Goal: Find contact information

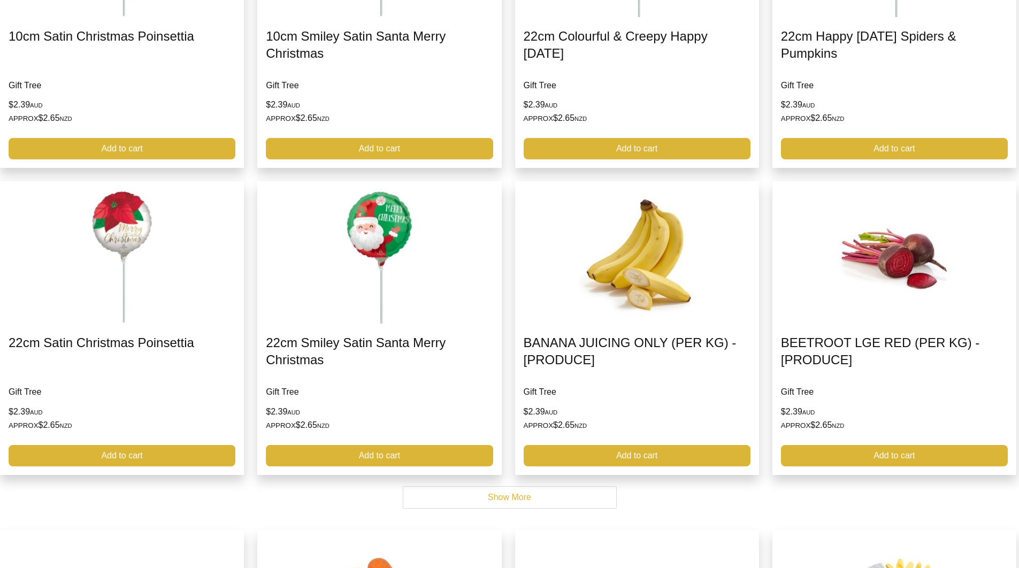
scroll to position [4812, 0]
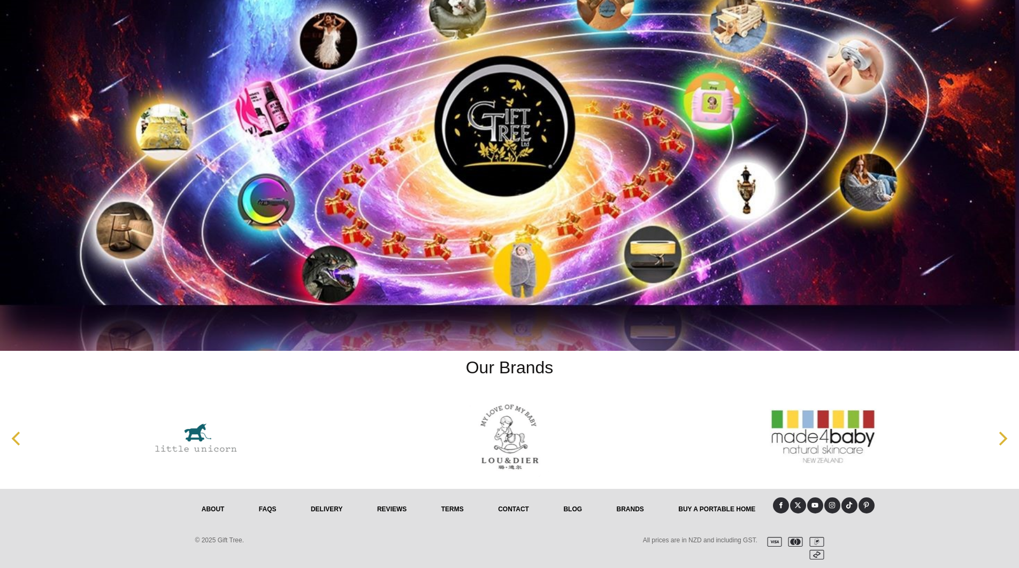
click at [514, 512] on link "Contact" at bounding box center [513, 510] width 65 height 24
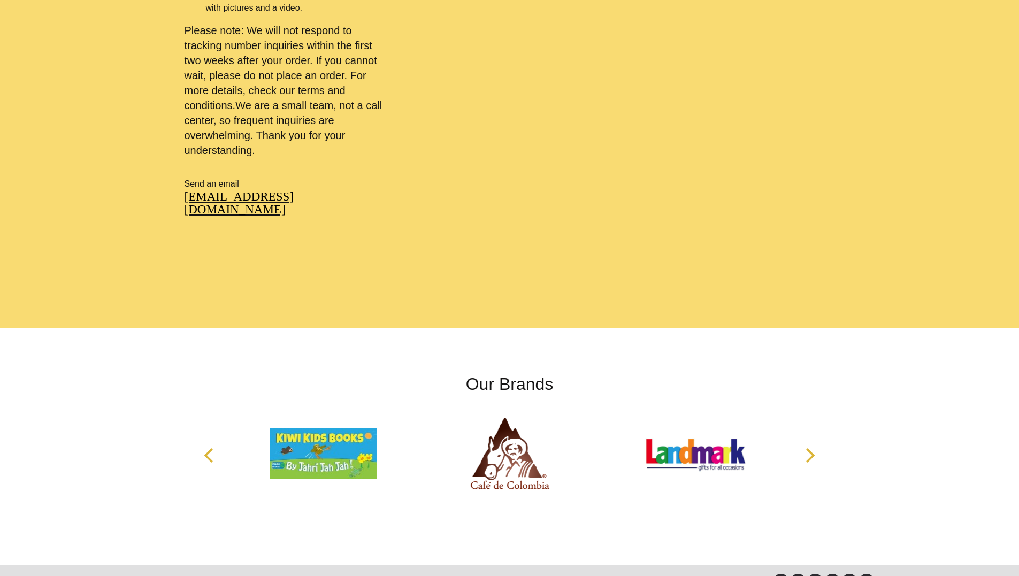
scroll to position [873, 0]
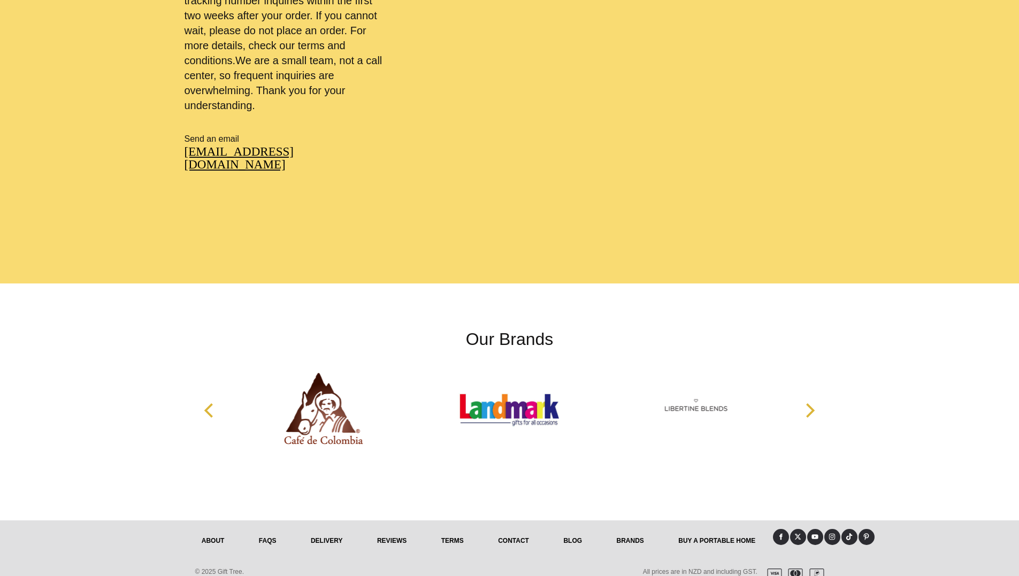
click at [815, 403] on icon "Next" at bounding box center [809, 410] width 14 height 14
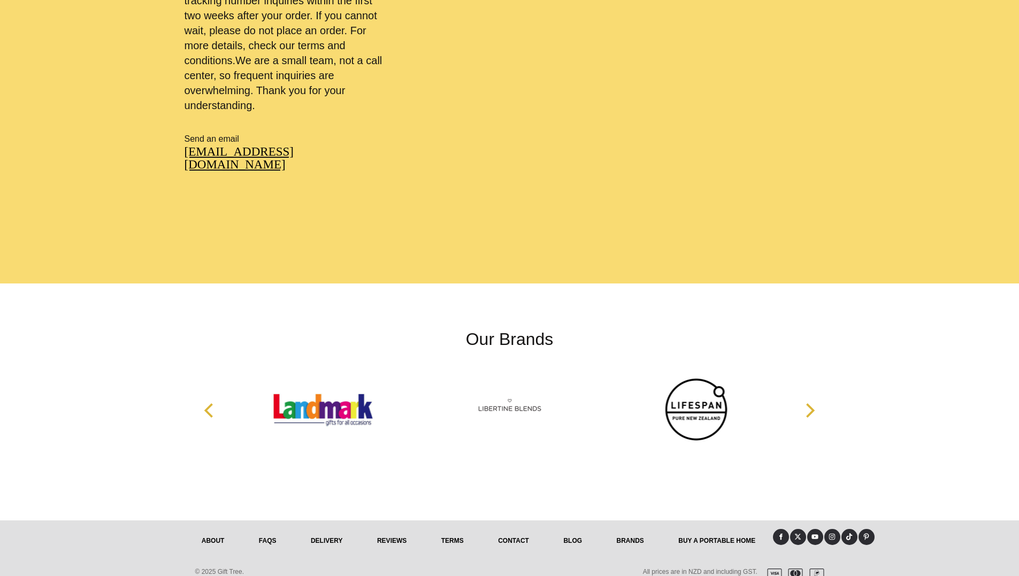
click at [815, 403] on icon "Next" at bounding box center [809, 410] width 14 height 14
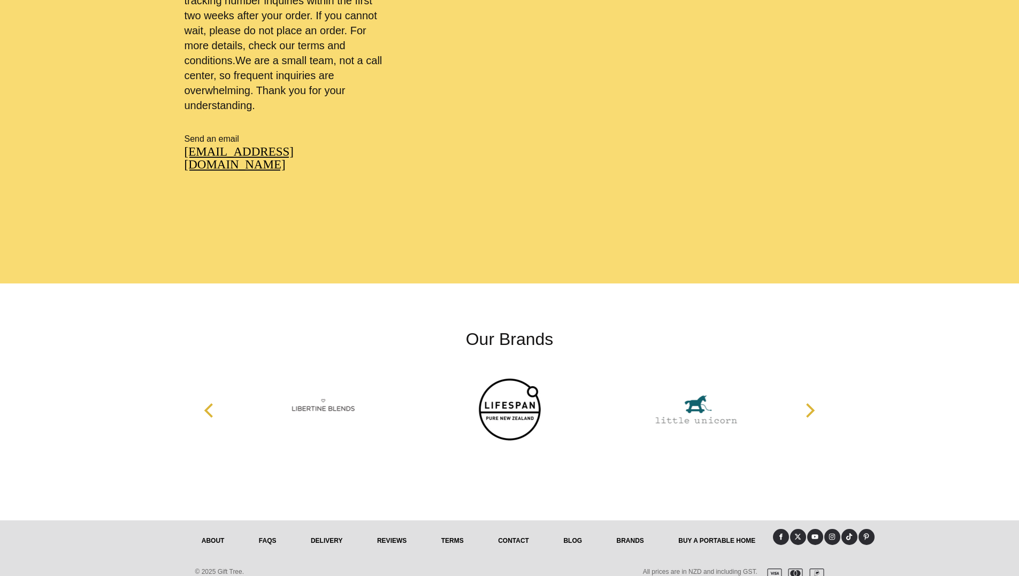
click at [815, 403] on icon "Next" at bounding box center [809, 410] width 14 height 14
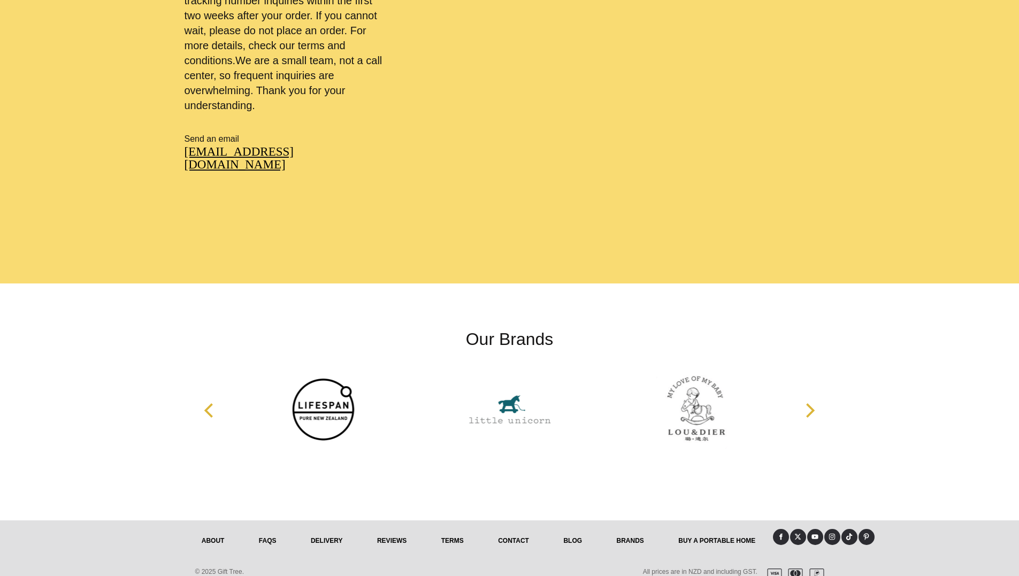
click at [814, 403] on icon "Next" at bounding box center [809, 410] width 14 height 14
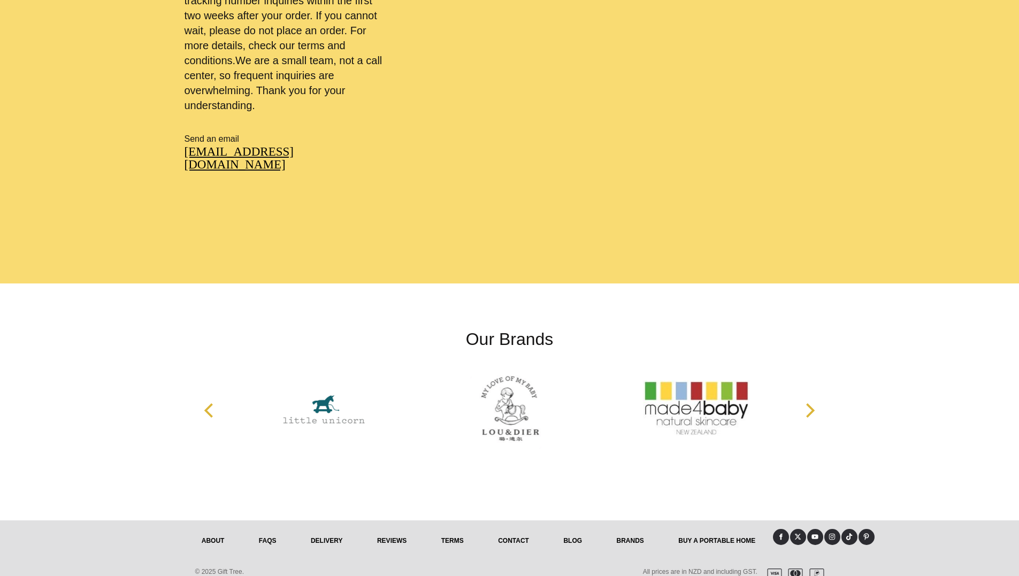
click at [814, 403] on icon "Next" at bounding box center [809, 410] width 14 height 14
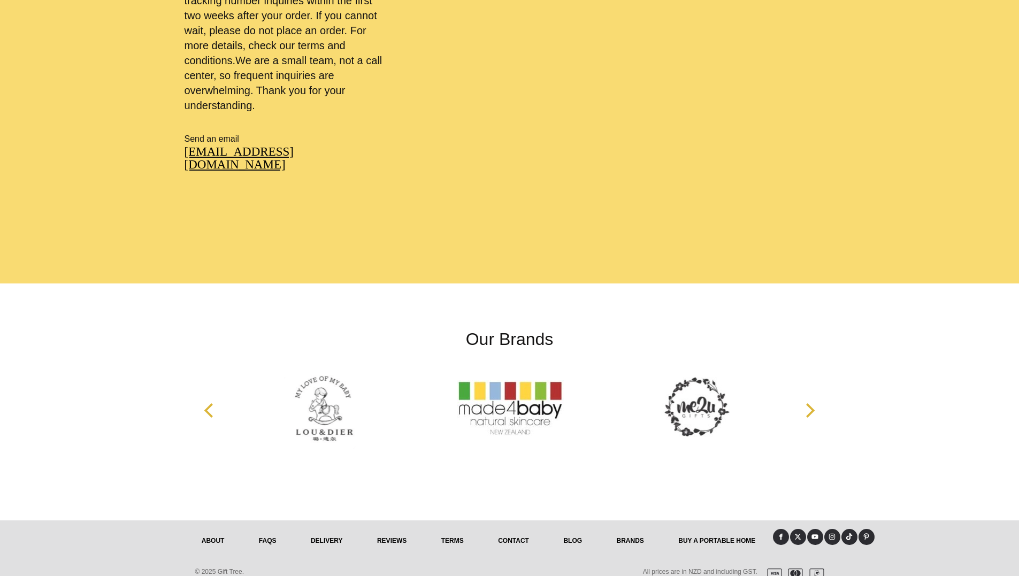
click at [812, 403] on icon "Next" at bounding box center [809, 410] width 14 height 14
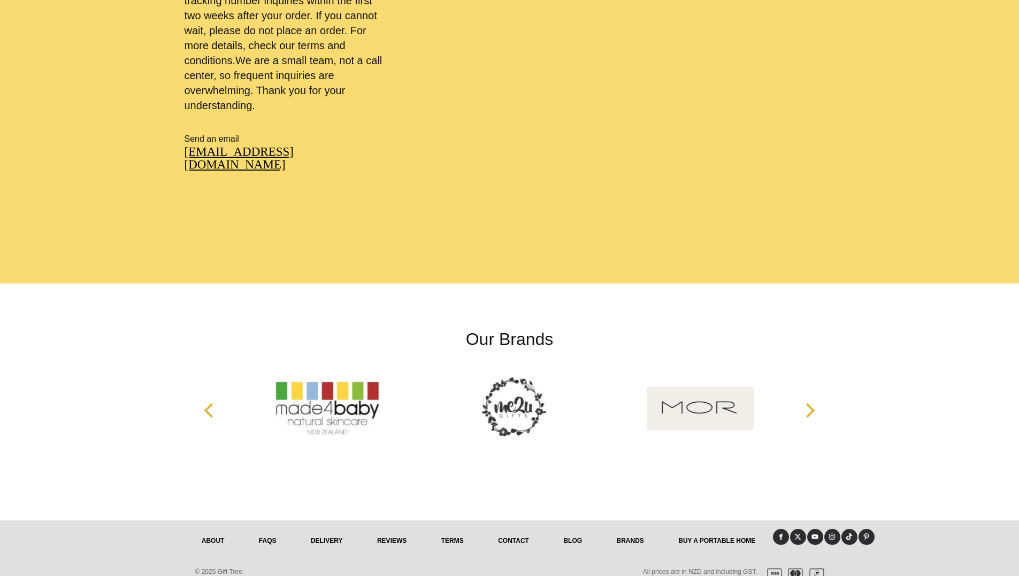
click at [812, 403] on icon "Next" at bounding box center [809, 410] width 14 height 14
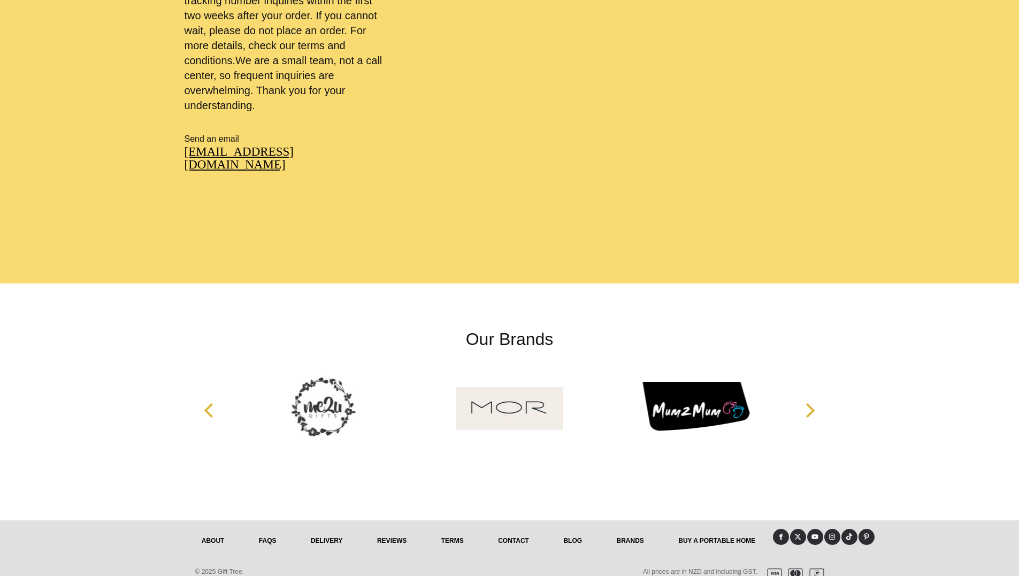
click at [810, 403] on icon "Next" at bounding box center [810, 410] width 9 height 14
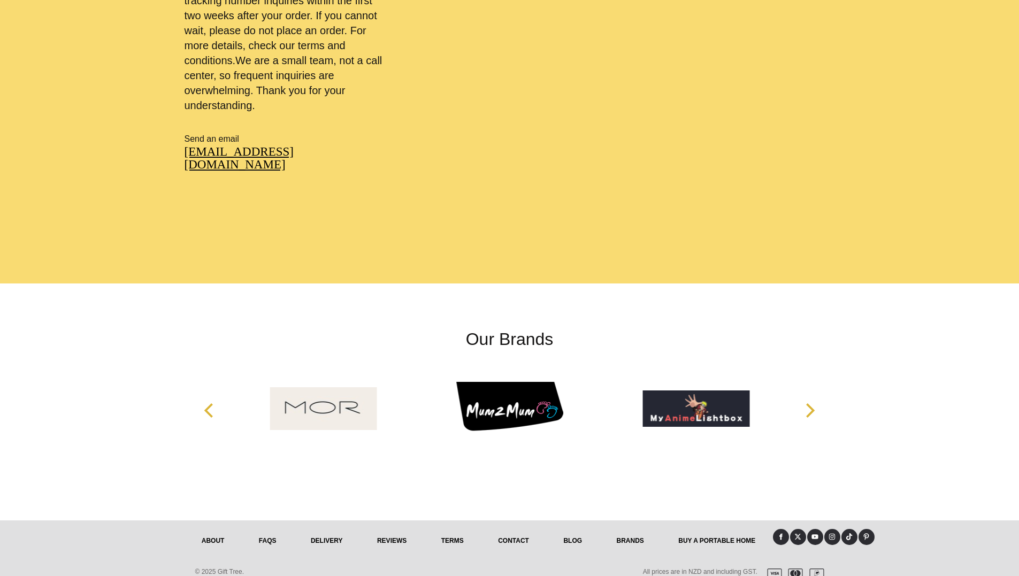
click at [807, 403] on icon "Next" at bounding box center [809, 410] width 14 height 14
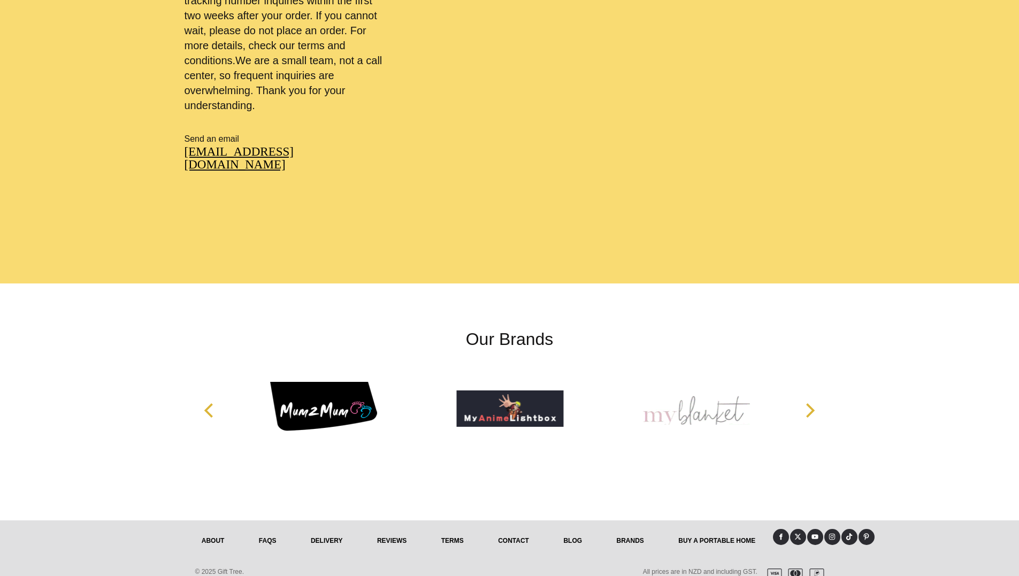
click at [807, 403] on icon "Next" at bounding box center [809, 410] width 14 height 14
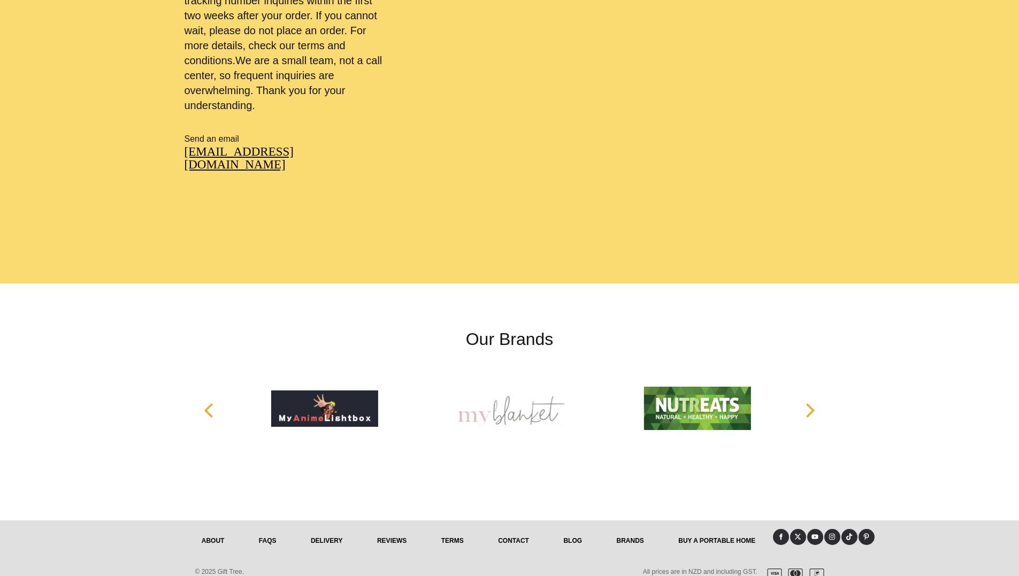
click at [805, 403] on icon "Next" at bounding box center [809, 410] width 14 height 14
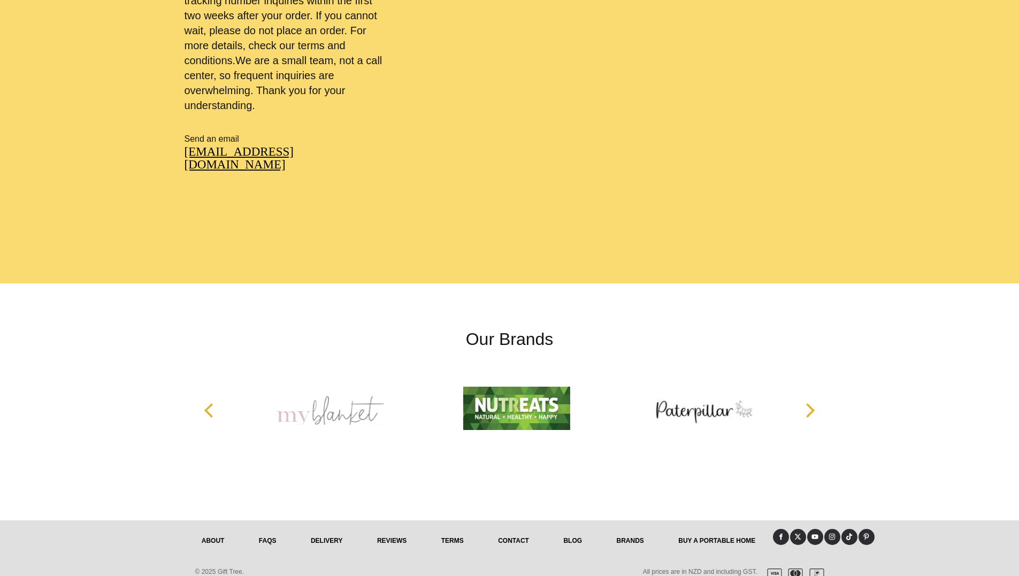
click at [805, 403] on icon "Next" at bounding box center [809, 410] width 14 height 14
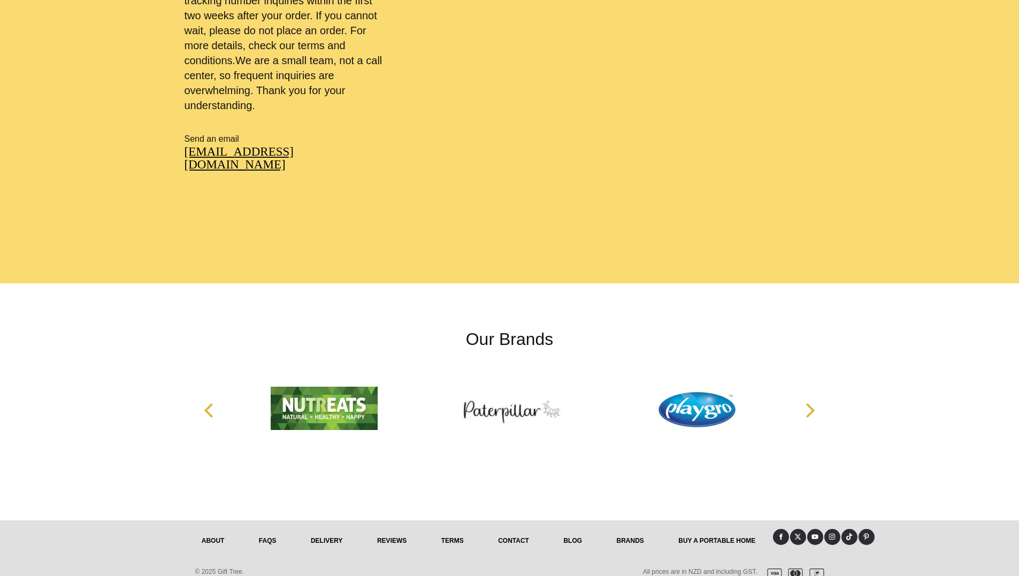
click at [799, 399] on button "Next" at bounding box center [810, 411] width 24 height 24
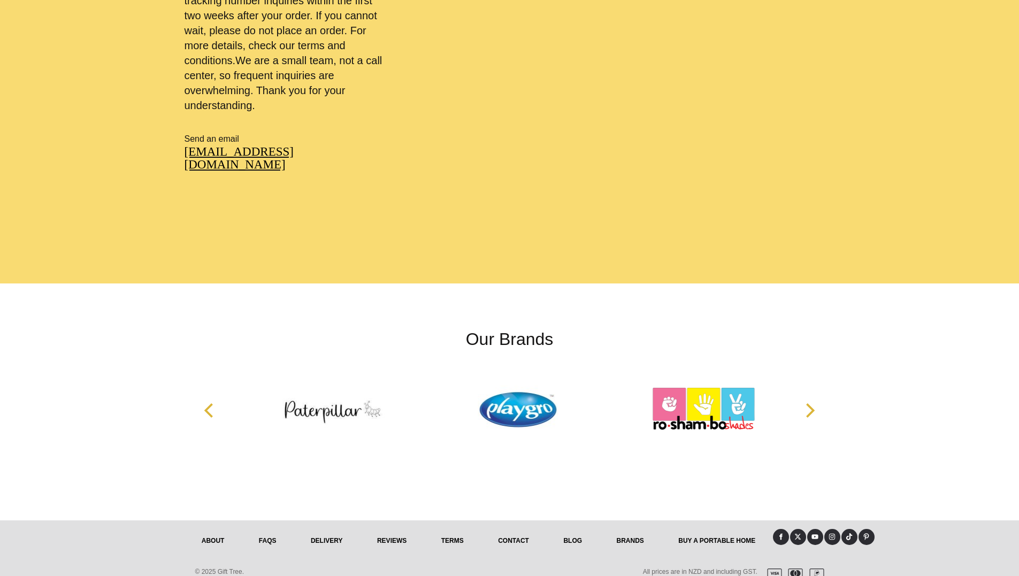
click at [798, 399] on button "Next" at bounding box center [810, 411] width 24 height 24
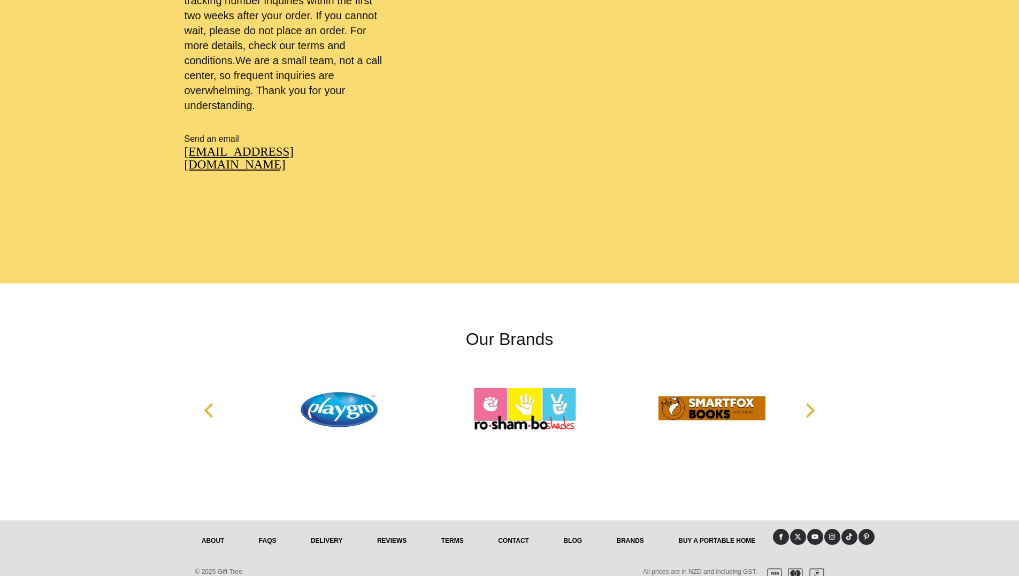
click at [798, 399] on button "Next" at bounding box center [810, 411] width 24 height 24
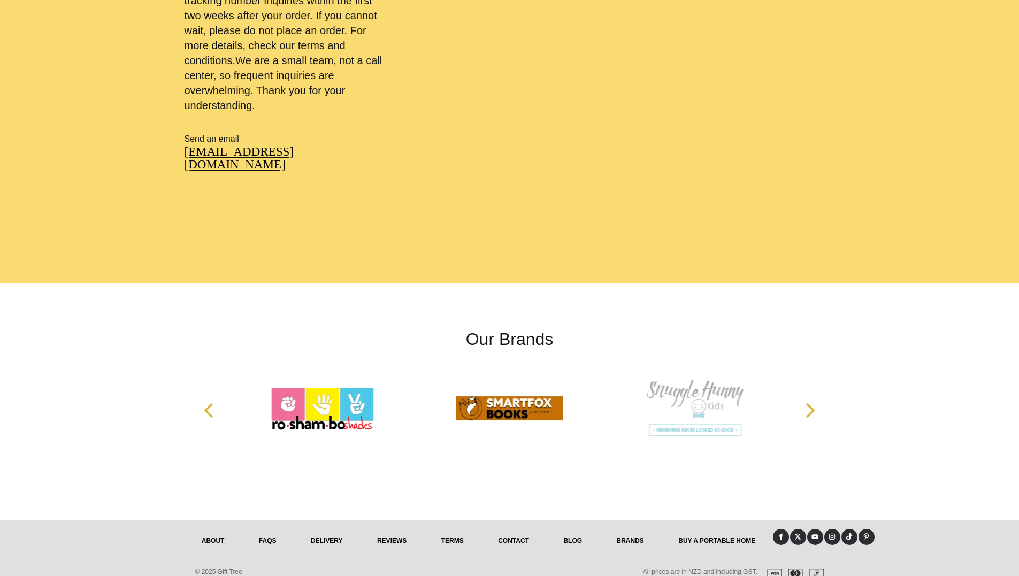
click at [790, 391] on div at bounding box center [882, 411] width 186 height 84
click at [805, 403] on icon "Next" at bounding box center [809, 410] width 14 height 14
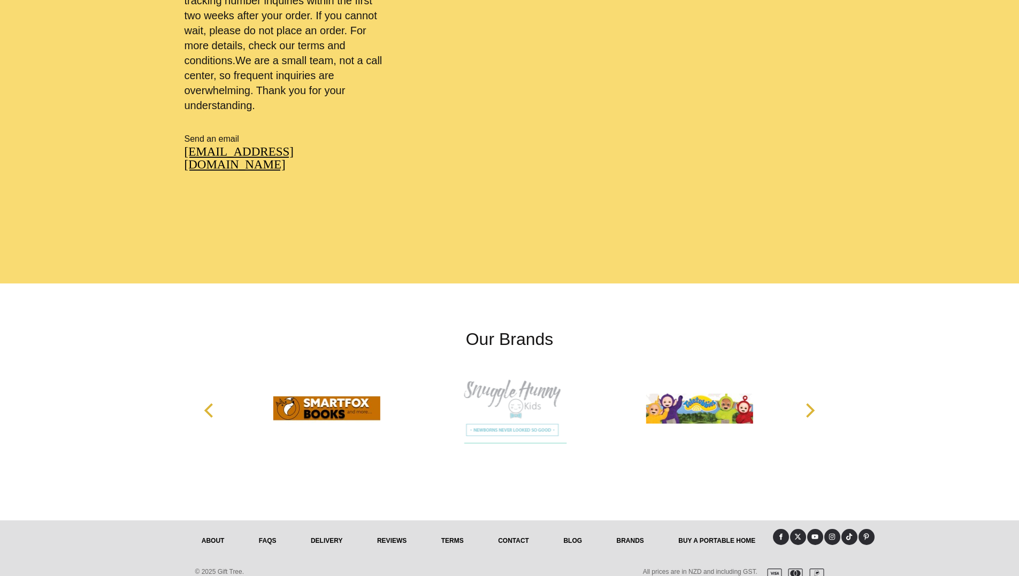
click at [805, 403] on icon "Next" at bounding box center [809, 410] width 14 height 14
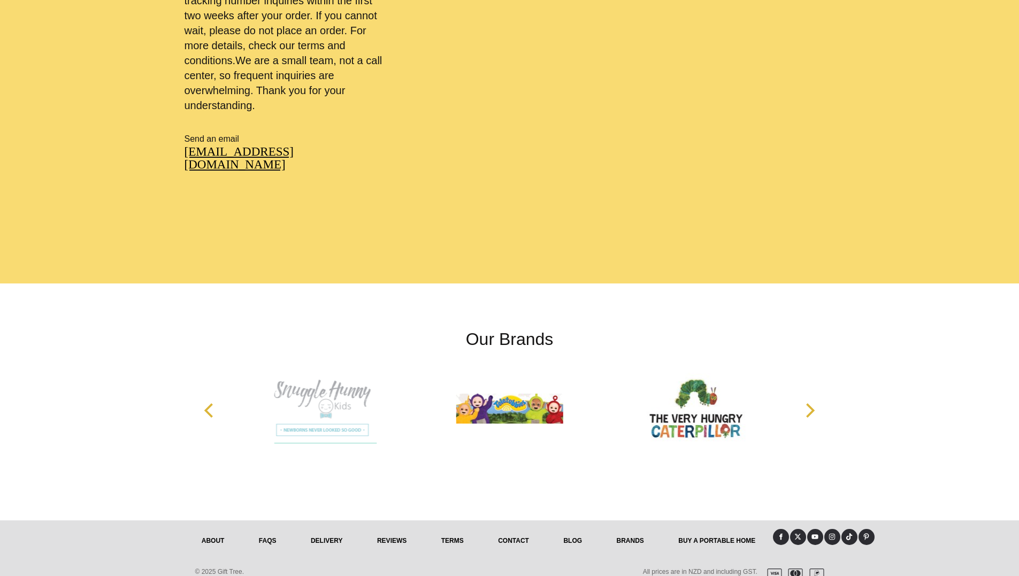
click at [813, 403] on icon "Next" at bounding box center [810, 410] width 9 height 14
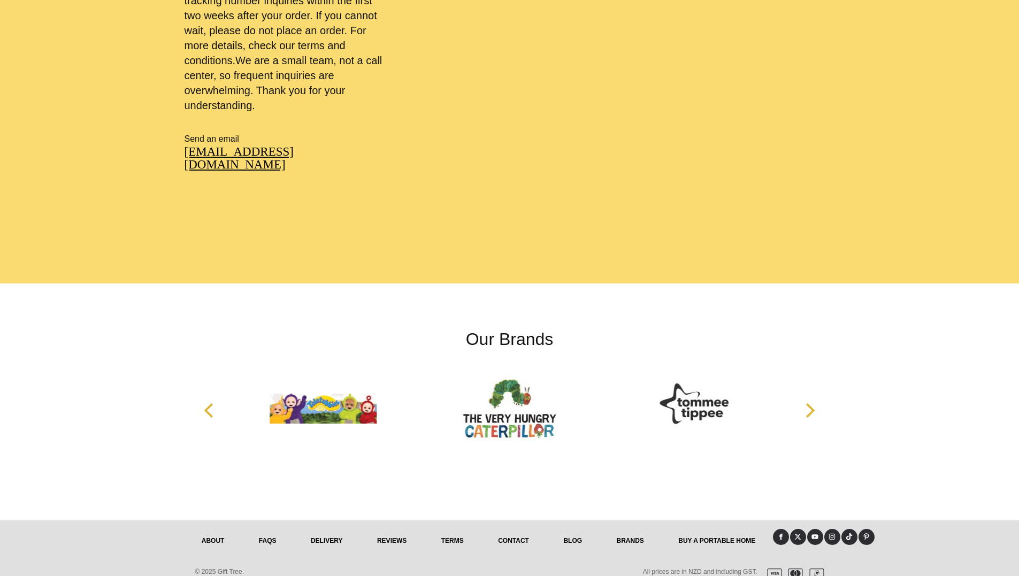
click at [807, 403] on icon "Next" at bounding box center [809, 410] width 14 height 14
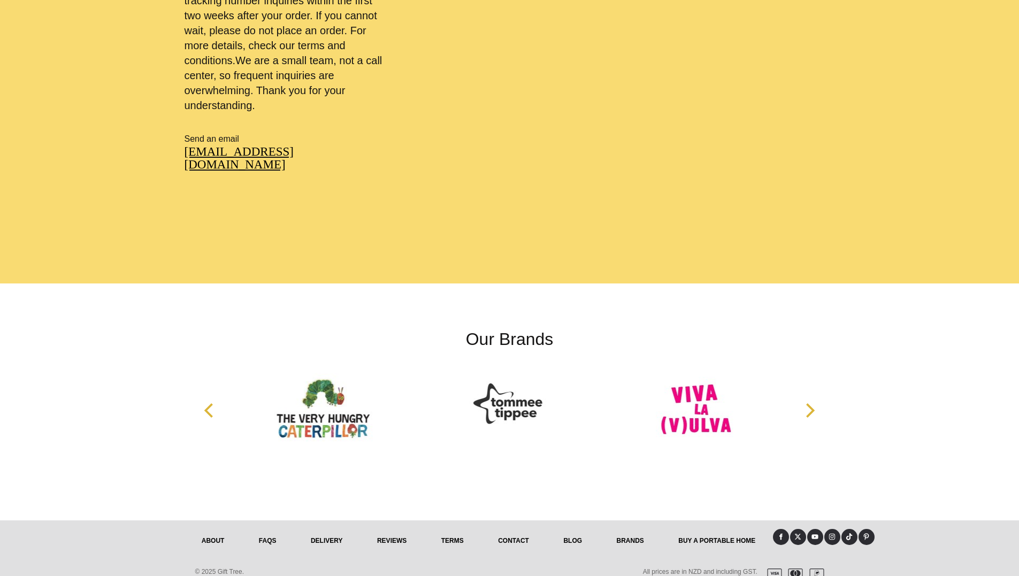
click at [805, 403] on icon "Next" at bounding box center [809, 410] width 14 height 14
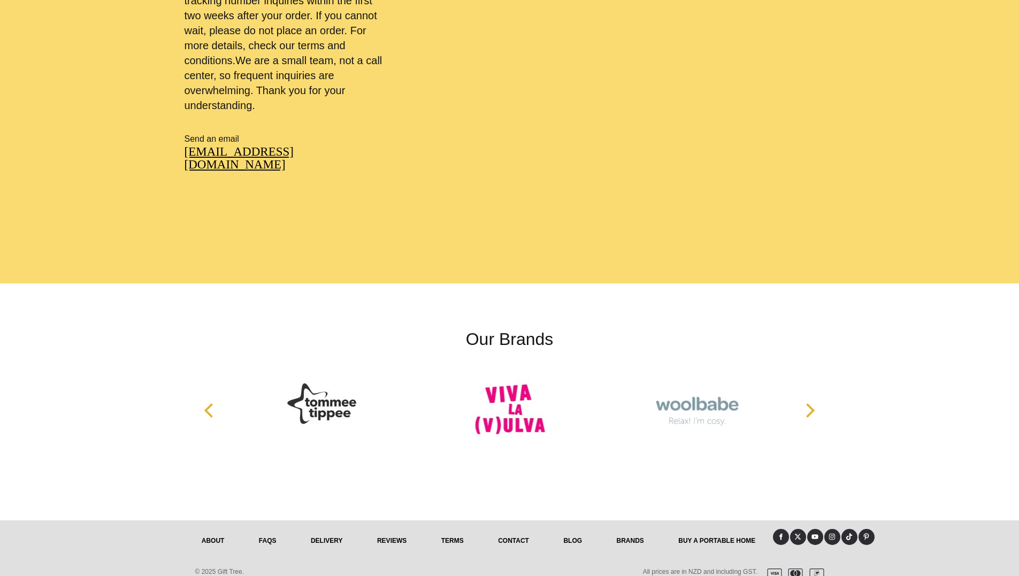
click at [805, 403] on icon "Next" at bounding box center [809, 410] width 14 height 14
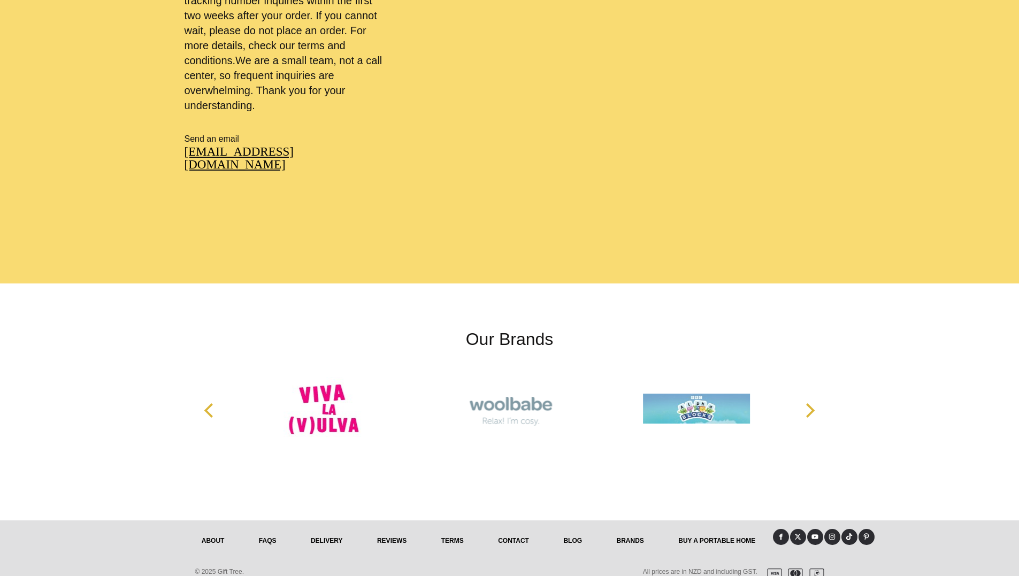
click at [806, 403] on icon "Next" at bounding box center [809, 410] width 14 height 14
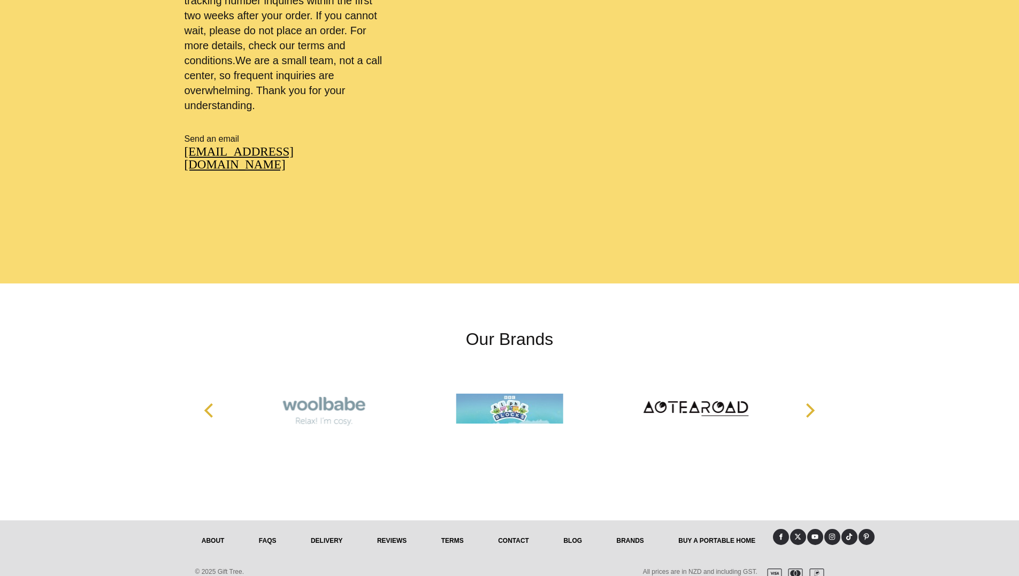
click at [806, 403] on icon "Next" at bounding box center [809, 410] width 14 height 14
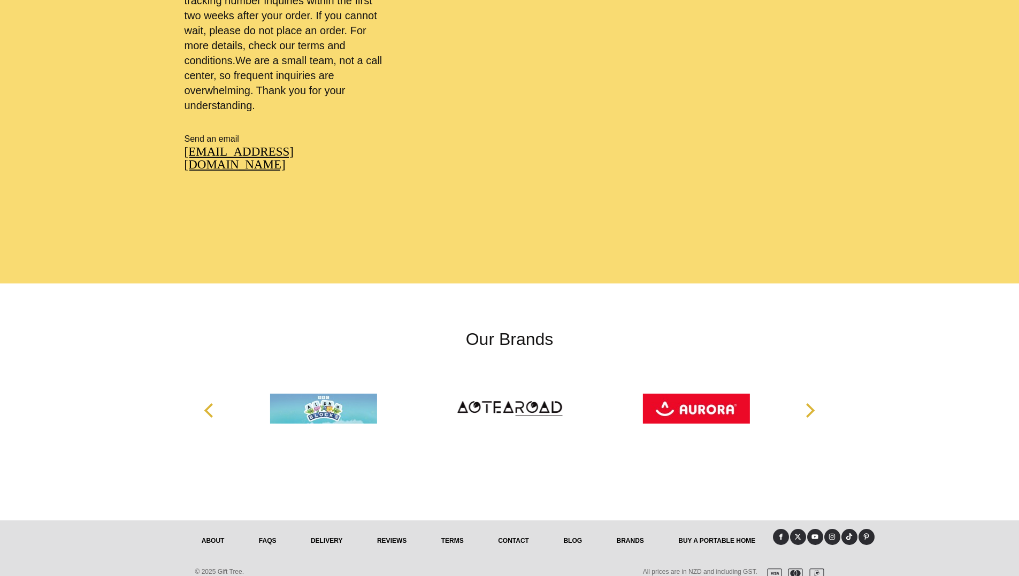
click at [806, 403] on icon "Next" at bounding box center [809, 410] width 14 height 14
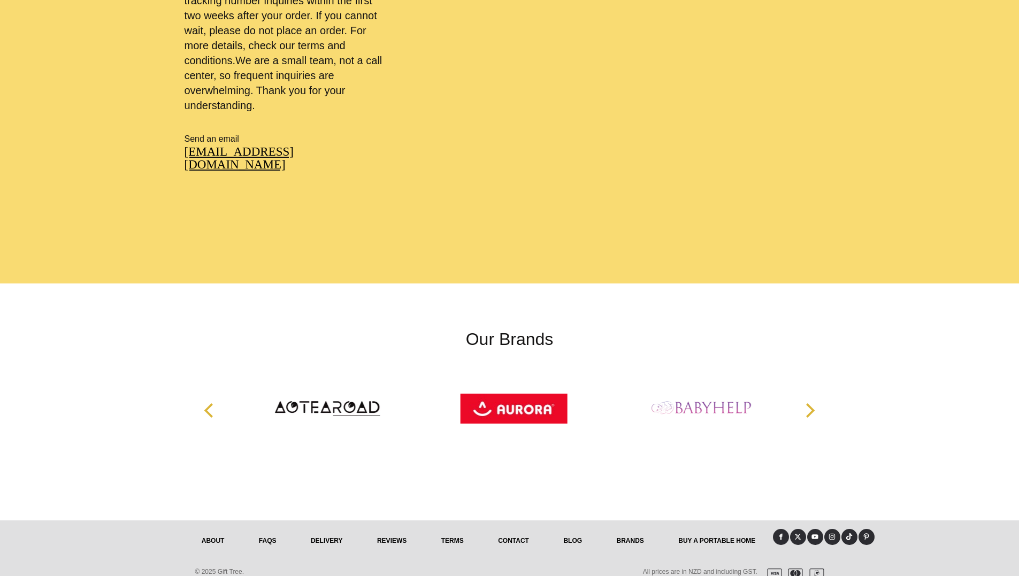
click at [806, 403] on icon "Next" at bounding box center [809, 410] width 14 height 14
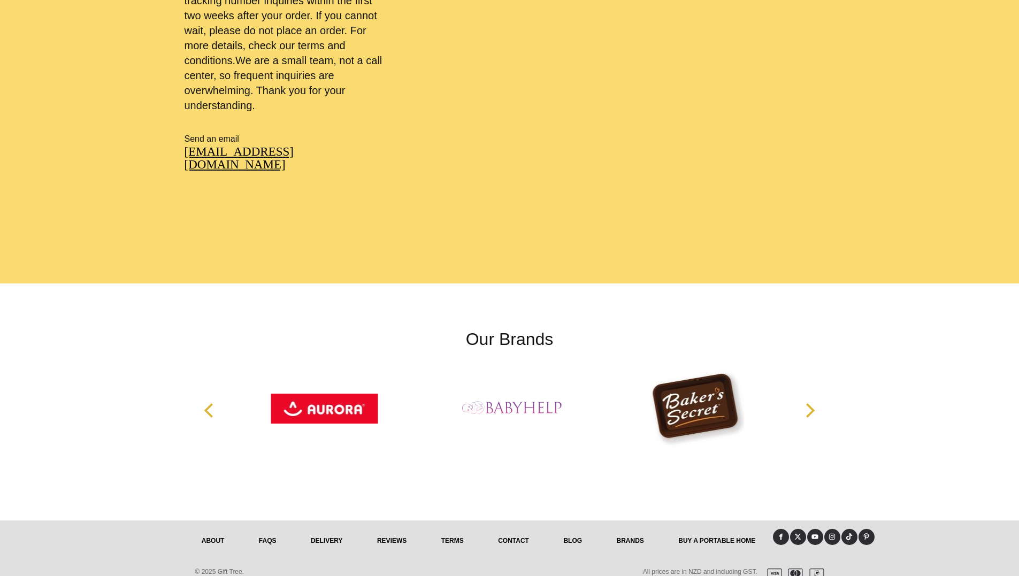
click at [806, 403] on icon "Next" at bounding box center [809, 410] width 14 height 14
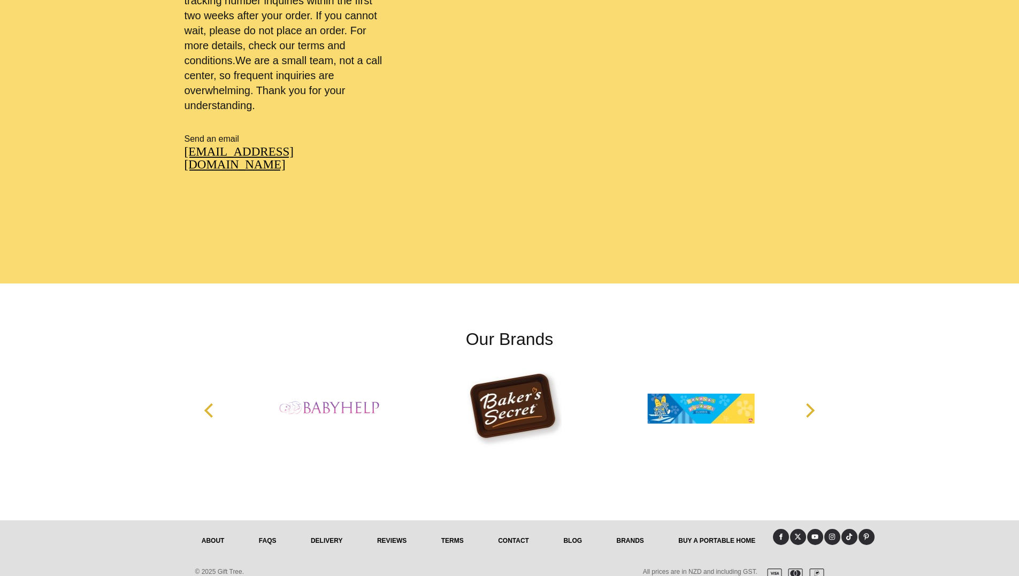
click at [806, 403] on icon "Next" at bounding box center [809, 410] width 14 height 14
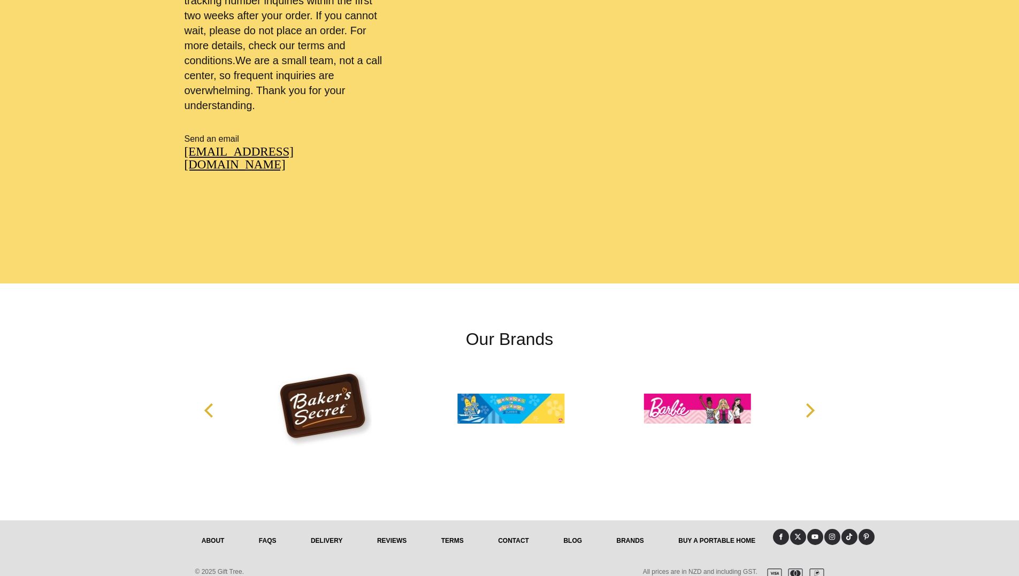
click at [806, 403] on icon "Next" at bounding box center [809, 410] width 14 height 14
